Goal: Information Seeking & Learning: Check status

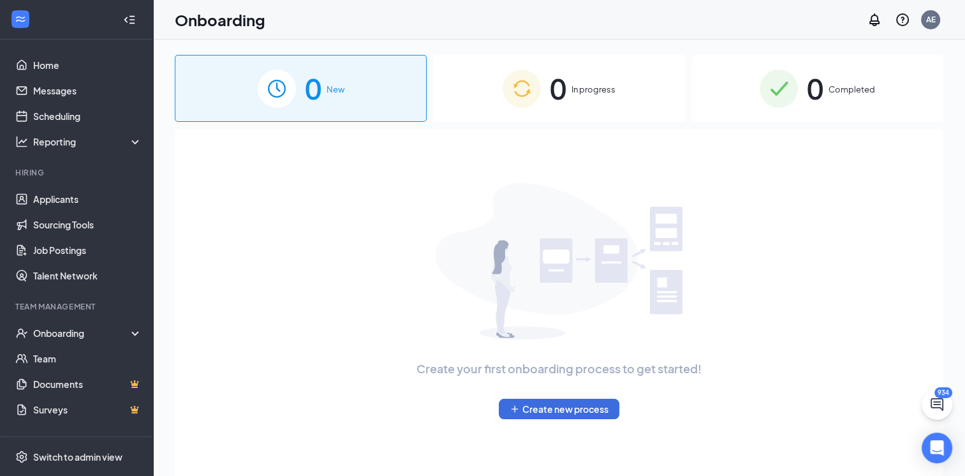
click at [817, 98] on span "0" at bounding box center [815, 88] width 17 height 44
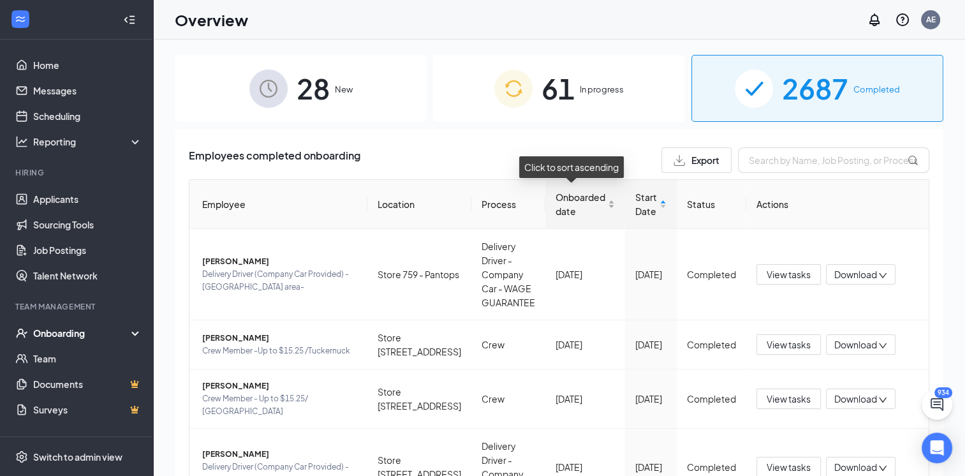
click at [570, 216] on span "Onboarded date" at bounding box center [581, 204] width 50 height 28
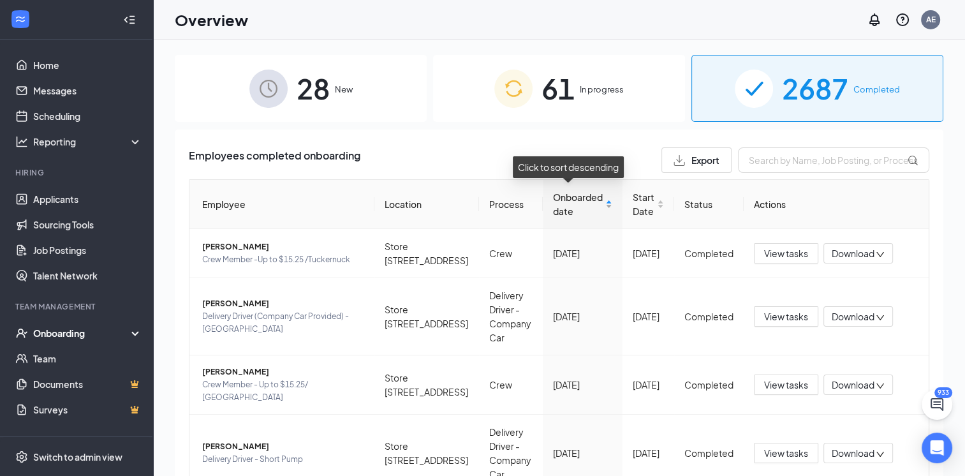
click at [558, 209] on span "Onboarded date" at bounding box center [578, 204] width 50 height 28
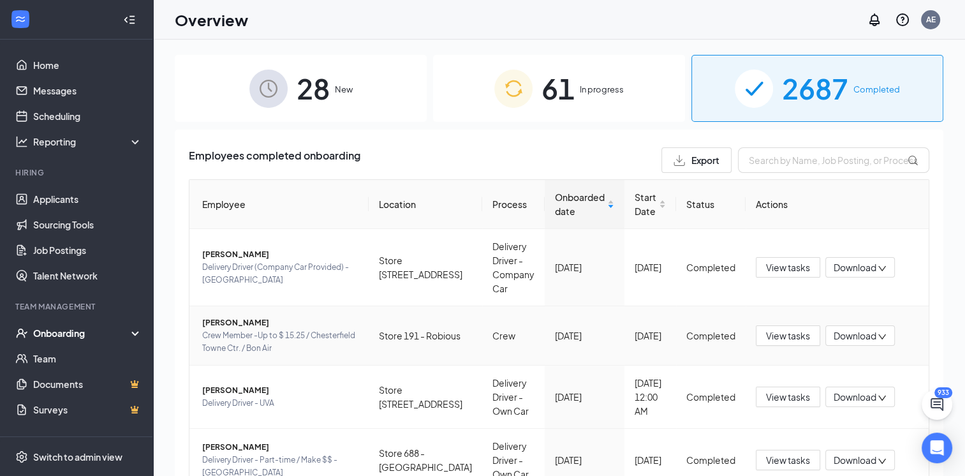
click at [231, 333] on span "Crew Member -Up to $ 15.25 / Chesterfield Towne Ctr. / Bon Air" at bounding box center [280, 342] width 156 height 26
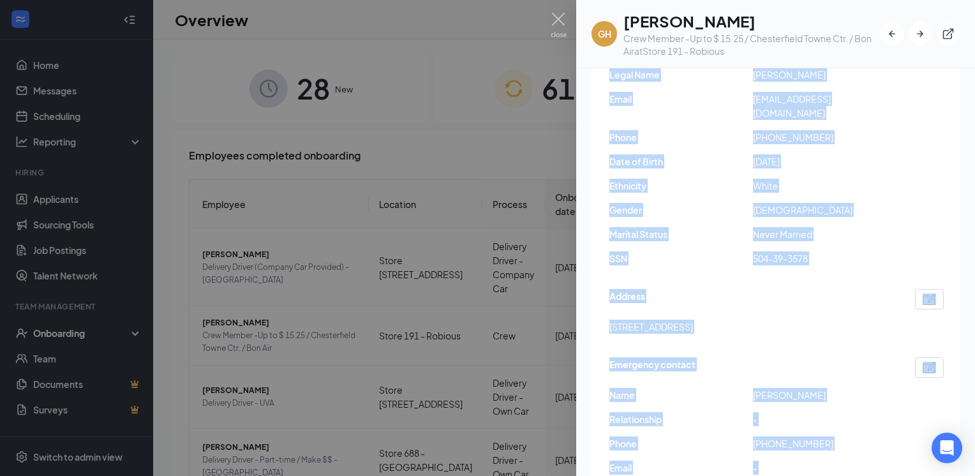
scroll to position [373, 0]
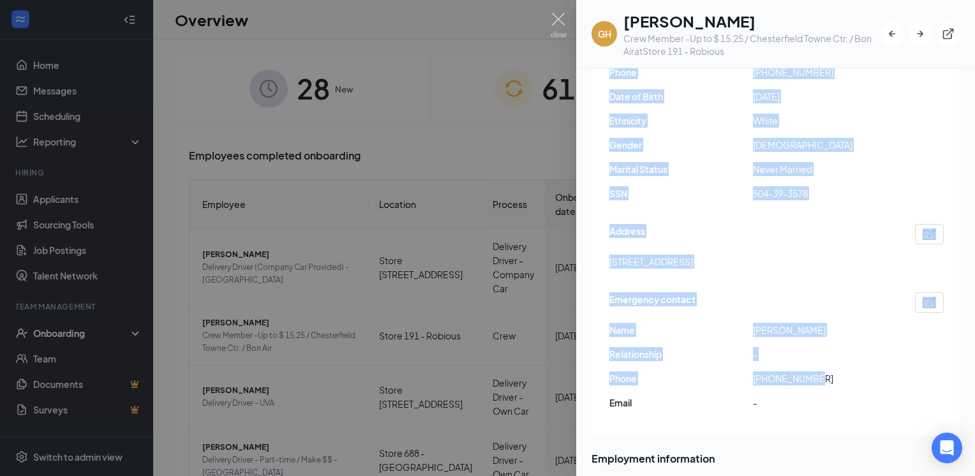
drag, startPoint x: 608, startPoint y: 278, endPoint x: 854, endPoint y: 287, distance: 246.4
click at [854, 287] on div "Employment confirmed・Closed E-Verify case E-Verify has confirmed that [PERSON_N…" at bounding box center [775, 117] width 368 height 635
copy div "Basic information Legal Name [PERSON_NAME] Email [EMAIL_ADDRESS][DOMAIN_NAME] P…"
click at [561, 18] on img at bounding box center [558, 25] width 16 height 25
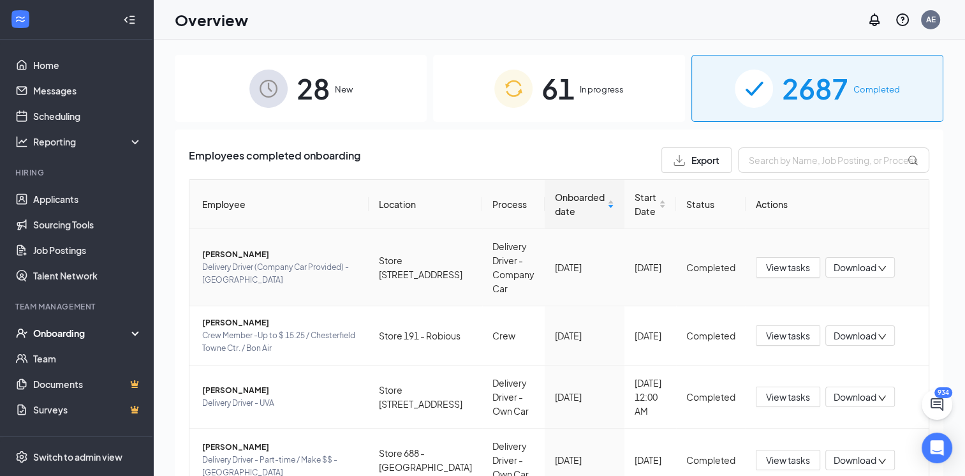
click at [263, 263] on span "Delivery Driver (Company Car Provided) -[GEOGRAPHIC_DATA]" at bounding box center [280, 274] width 156 height 26
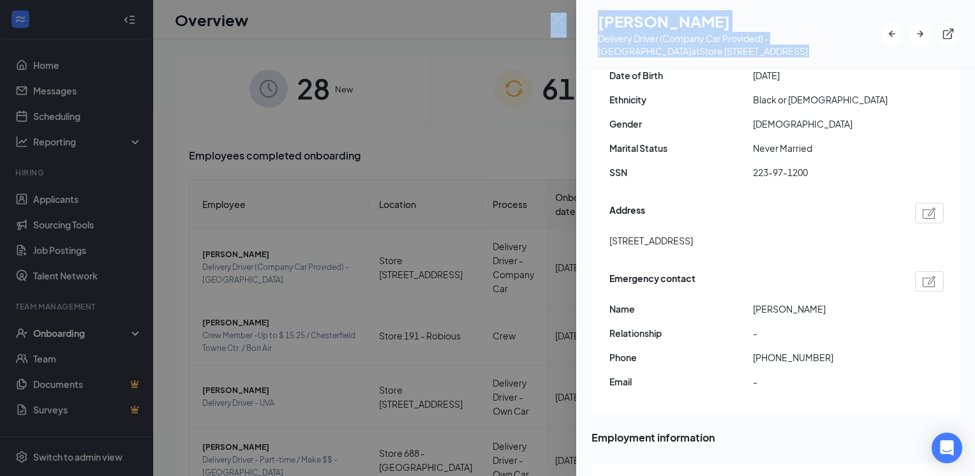
scroll to position [471, 0]
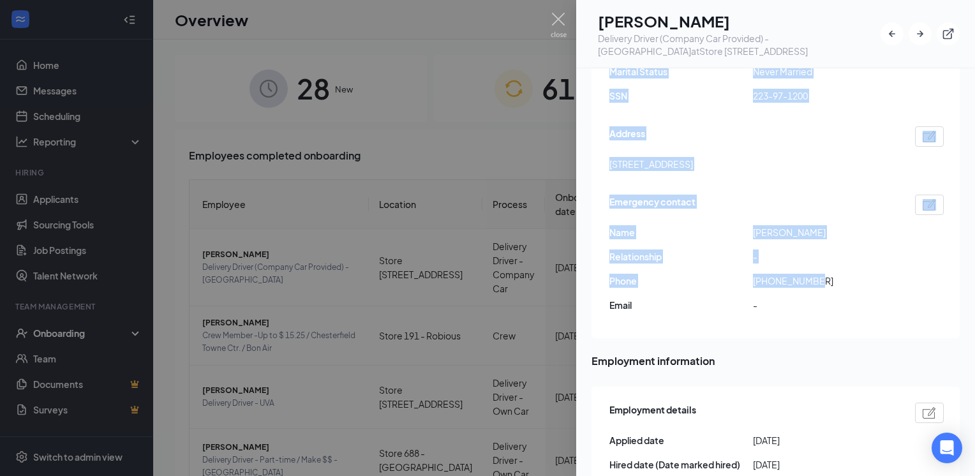
drag, startPoint x: 607, startPoint y: 277, endPoint x: 842, endPoint y: 188, distance: 251.1
click at [842, 188] on div "Employment confirmed・Closed E-Verify case E-Verify has confirmed that [PERSON_N…" at bounding box center [775, 20] width 368 height 635
copy div "Basic information Legal Name [PERSON_NAME] Email [EMAIL_ADDRESS][DOMAIN_NAME] P…"
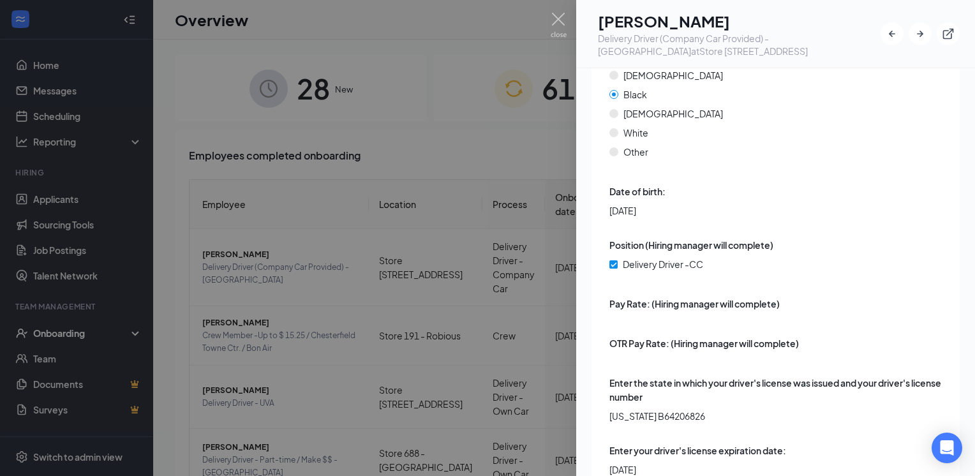
scroll to position [3243, 0]
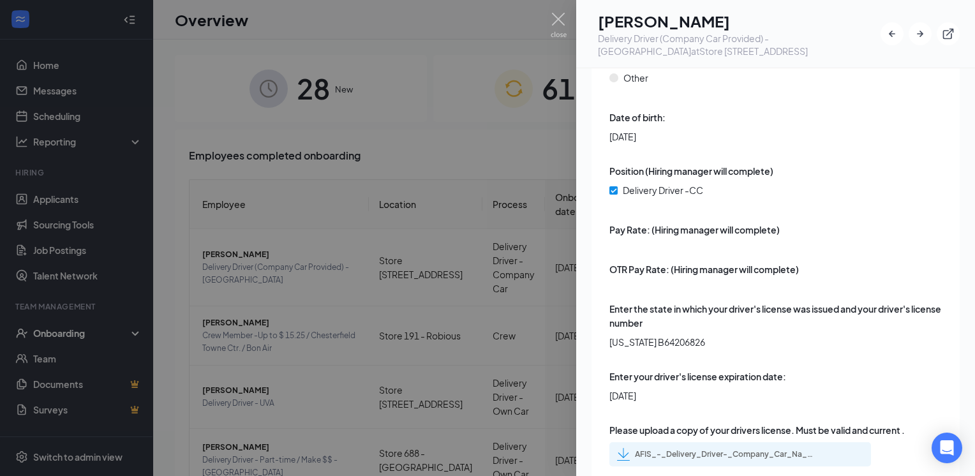
drag, startPoint x: 601, startPoint y: 233, endPoint x: 851, endPoint y: 316, distance: 263.2
copy div "Enter the state in which your driver's license was issued and your driver's lic…"
